Goal: Information Seeking & Learning: Learn about a topic

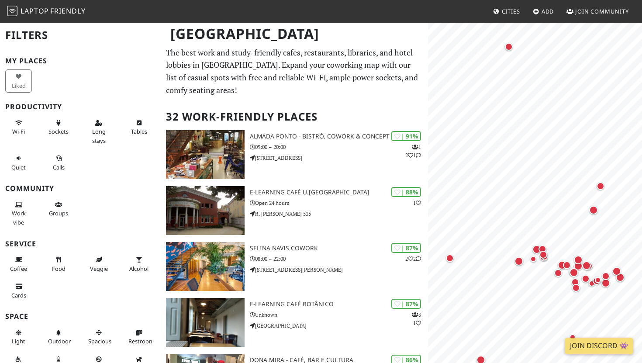
click at [506, 8] on span "Cities" at bounding box center [511, 11] width 18 height 8
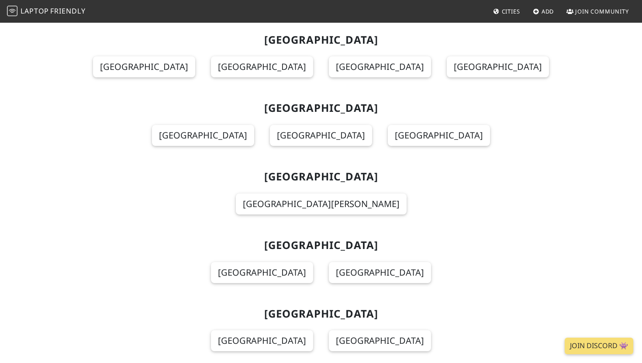
scroll to position [2679, 0]
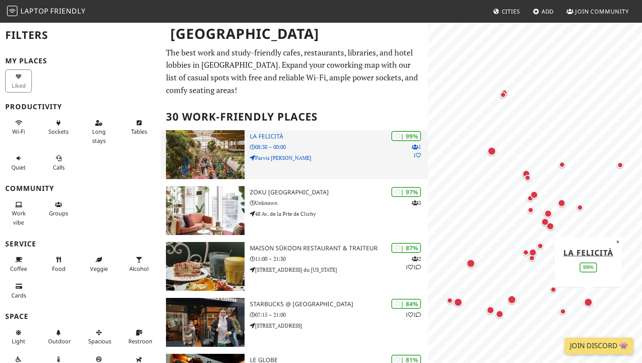
click at [304, 151] on div "| 99% 1 1 La Felicità 08:30 – 00:00 Parvis Alan Turing" at bounding box center [339, 154] width 178 height 49
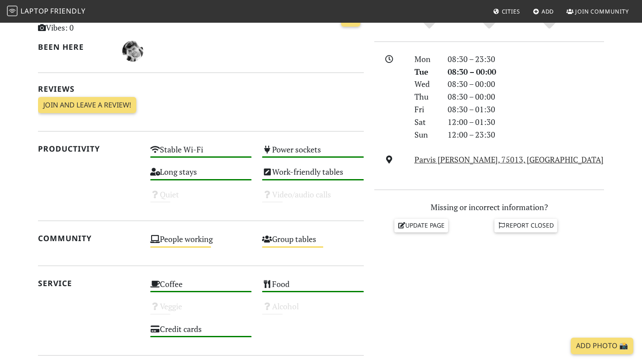
scroll to position [230, 0]
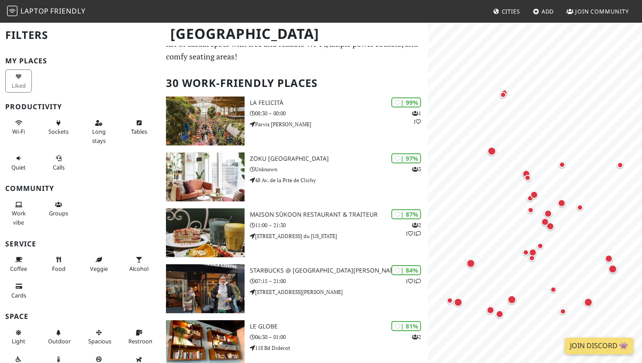
scroll to position [35, 0]
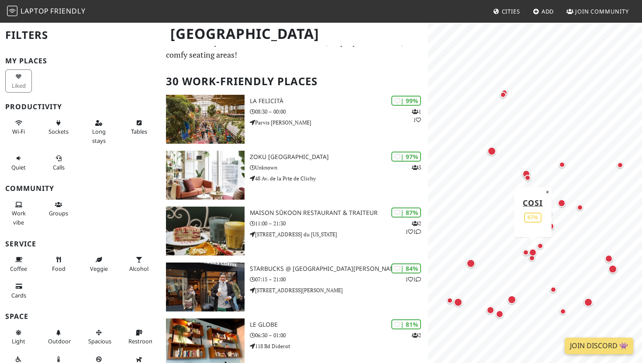
click at [534, 251] on div "Map marker" at bounding box center [533, 252] width 8 height 8
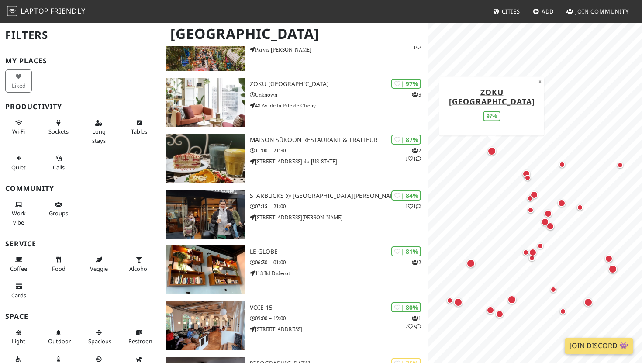
scroll to position [112, 0]
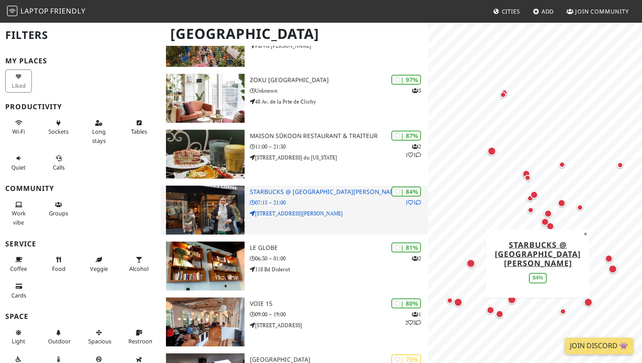
click at [356, 223] on div "| 84% 1 1 Starbucks @ Avenue de la Motte-Picquet 07:15 – 21:00 66 Avenue de la …" at bounding box center [339, 210] width 178 height 49
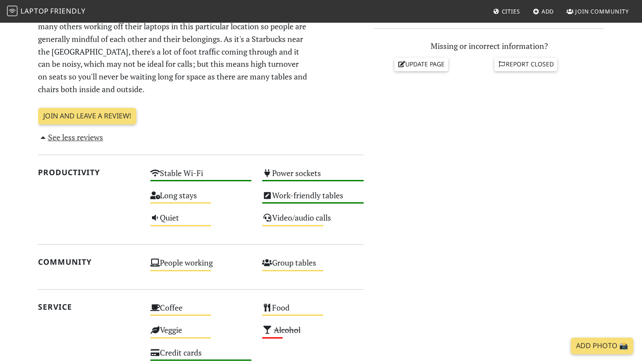
scroll to position [381, 0]
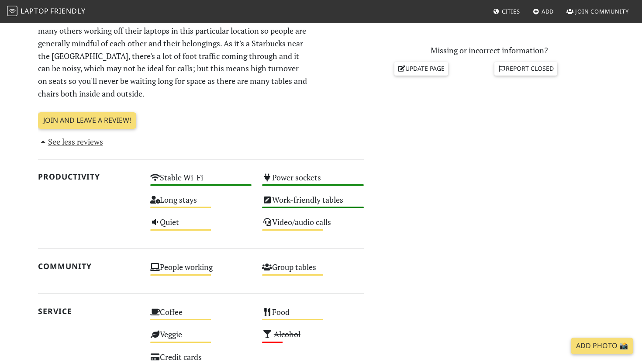
click at [440, 194] on div "Do you like working from here? Mon 07:15 – 21:00 Tue 07:15 – 21:00 Wed 07:15 – …" at bounding box center [489, 169] width 240 height 674
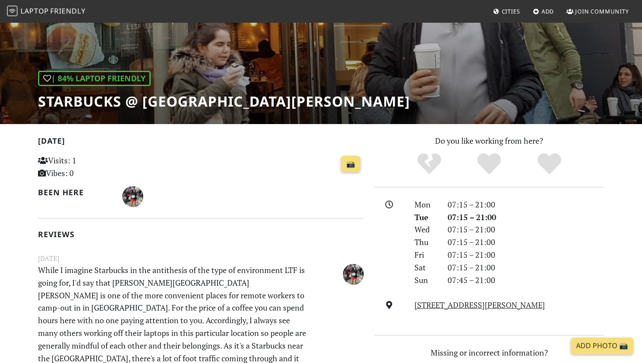
scroll to position [0, 0]
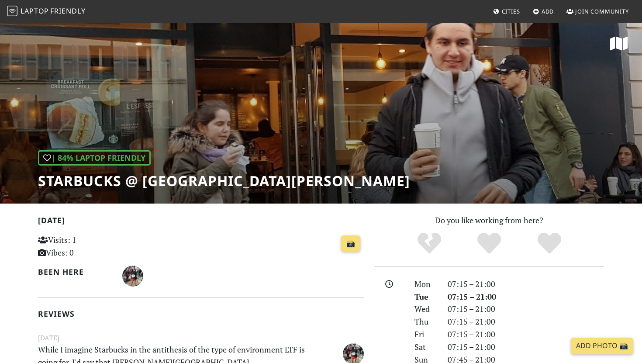
click at [309, 121] on div "| 84% Laptop Friendly Starbucks @ Avenue de la Motte-Picquet" at bounding box center [321, 113] width 642 height 182
click at [272, 101] on div "| 84% Laptop Friendly Starbucks @ Avenue de la Motte-Picquet" at bounding box center [321, 113] width 642 height 182
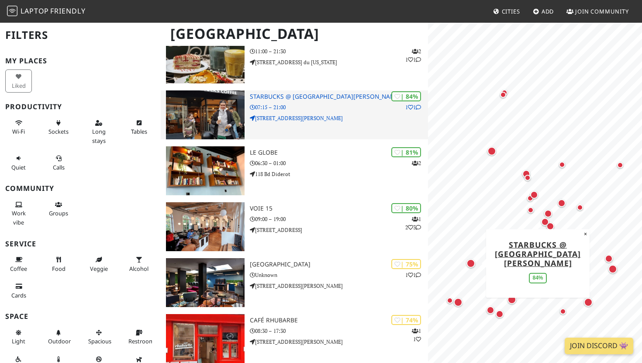
scroll to position [209, 0]
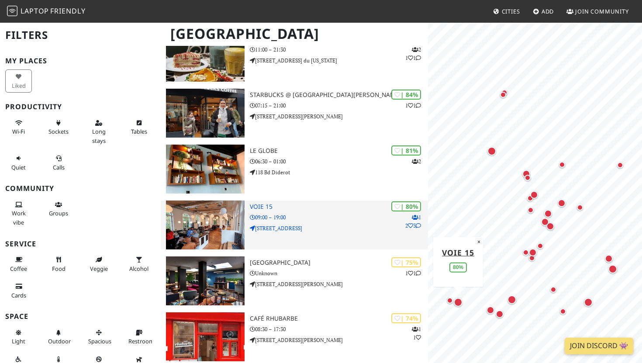
click at [203, 221] on img at bounding box center [205, 224] width 79 height 49
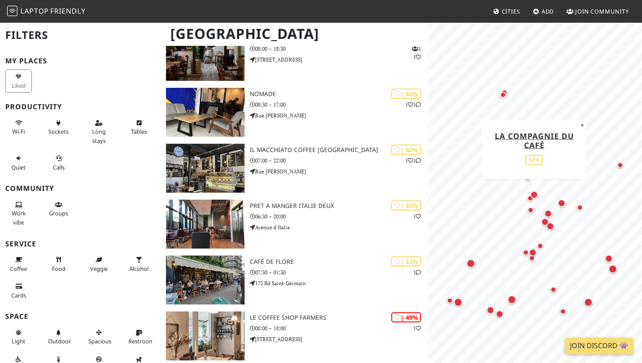
scroll to position [826, 0]
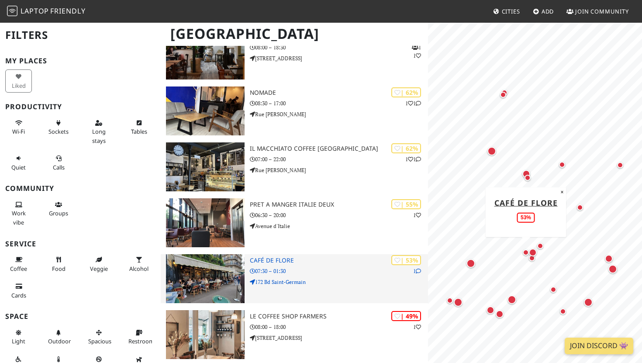
click at [203, 269] on img at bounding box center [205, 278] width 79 height 49
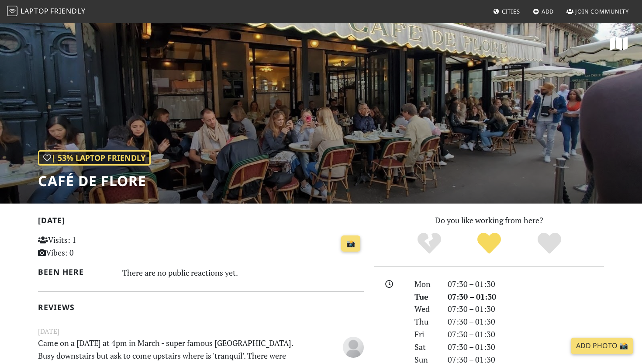
click at [424, 115] on div "| 53% Laptop Friendly Café de Flore" at bounding box center [321, 113] width 642 height 182
